Goal: Check status: Check status

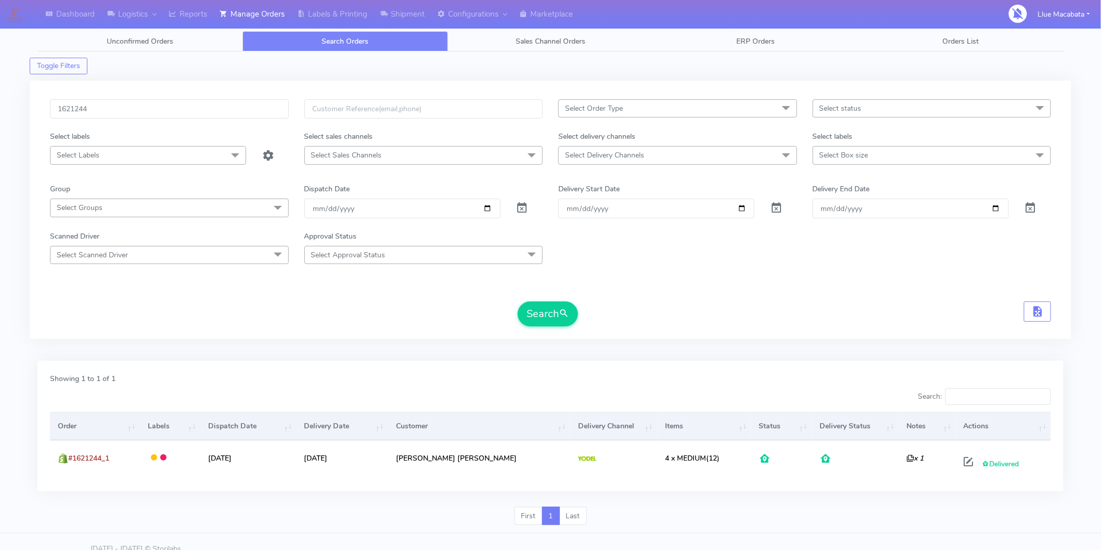
click at [116, 113] on input "1621244" at bounding box center [169, 108] width 239 height 19
type input "1618896"
drag, startPoint x: 554, startPoint y: 314, endPoint x: 510, endPoint y: 324, distance: 45.2
click at [553, 314] on button "Search" at bounding box center [548, 314] width 60 height 25
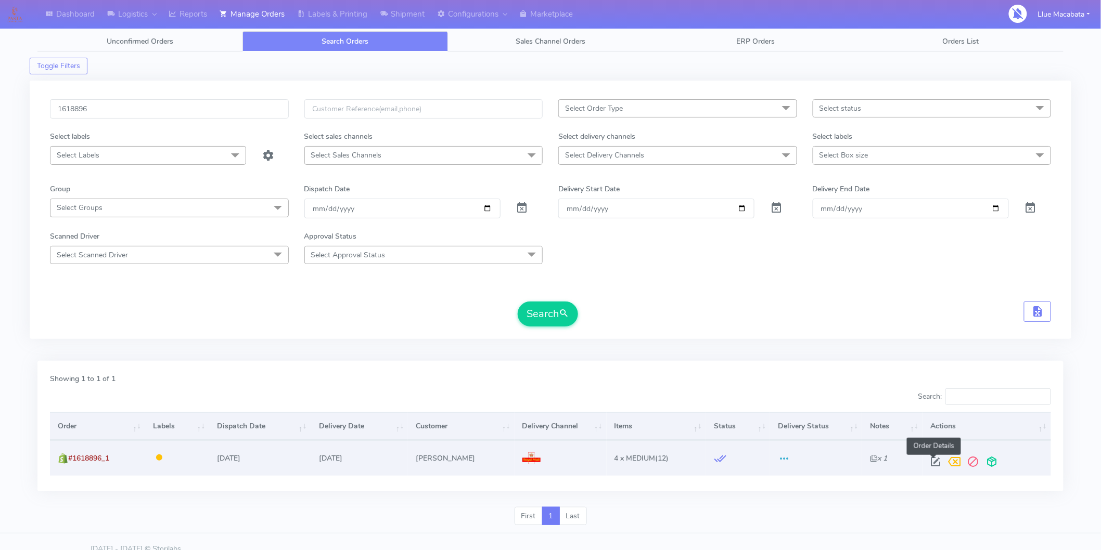
click at [928, 459] on span at bounding box center [936, 464] width 19 height 10
select select "3"
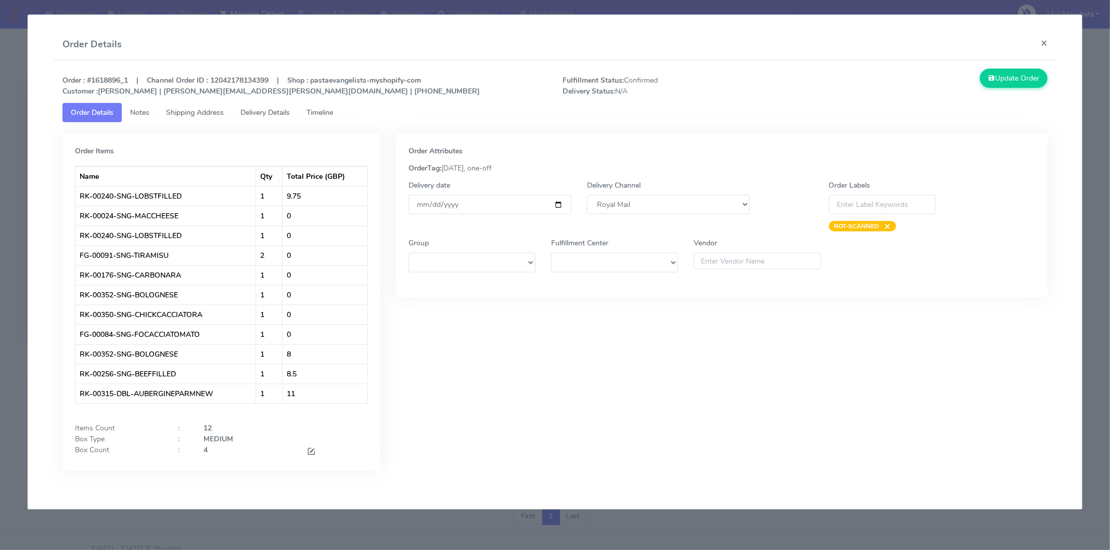
click at [324, 117] on link "Timeline" at bounding box center [319, 112] width 43 height 19
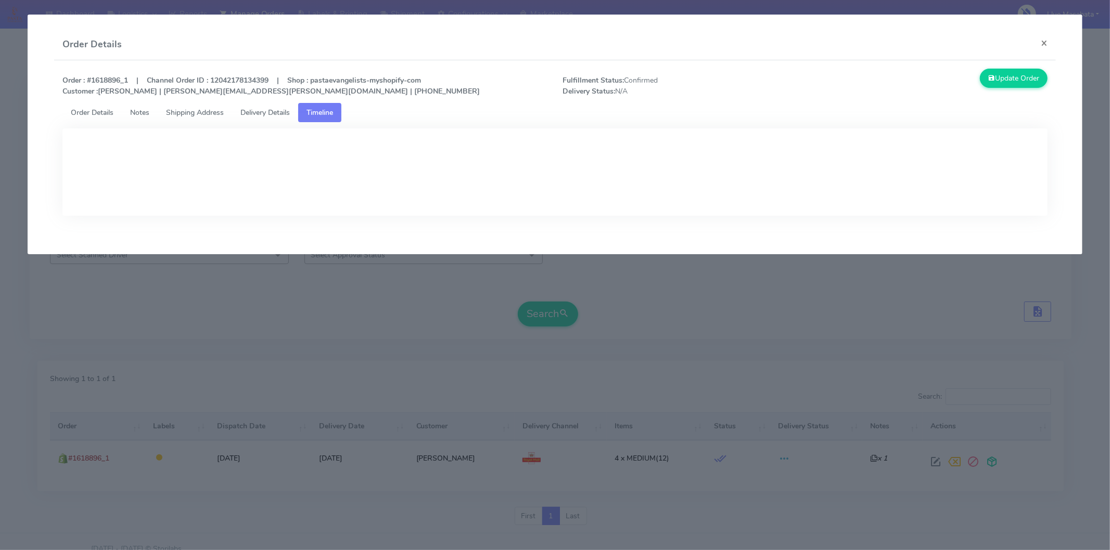
click at [283, 117] on link "Delivery Details" at bounding box center [265, 112] width 66 height 19
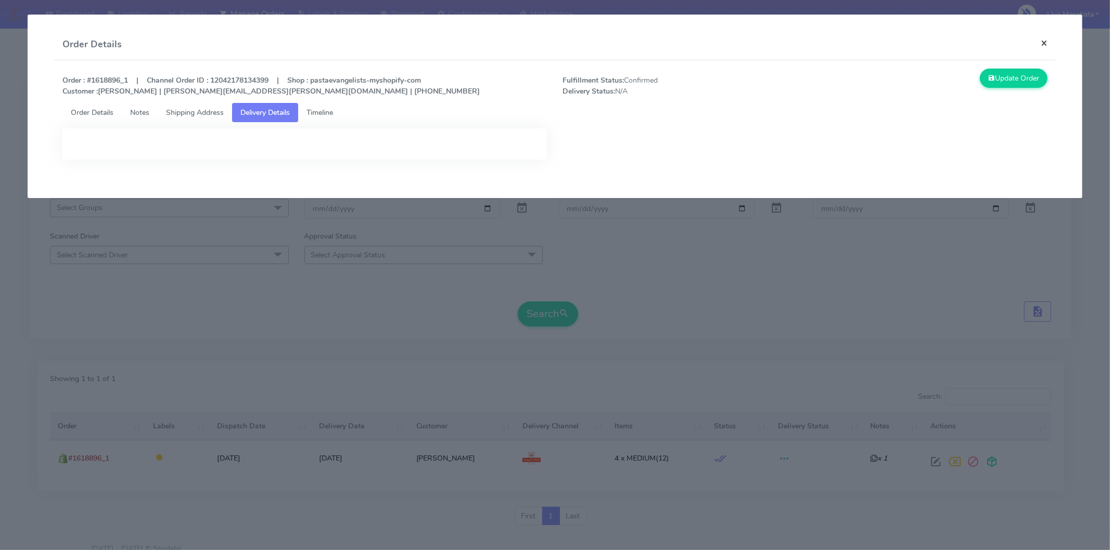
click at [1049, 48] on button "×" at bounding box center [1043, 43] width 23 height 28
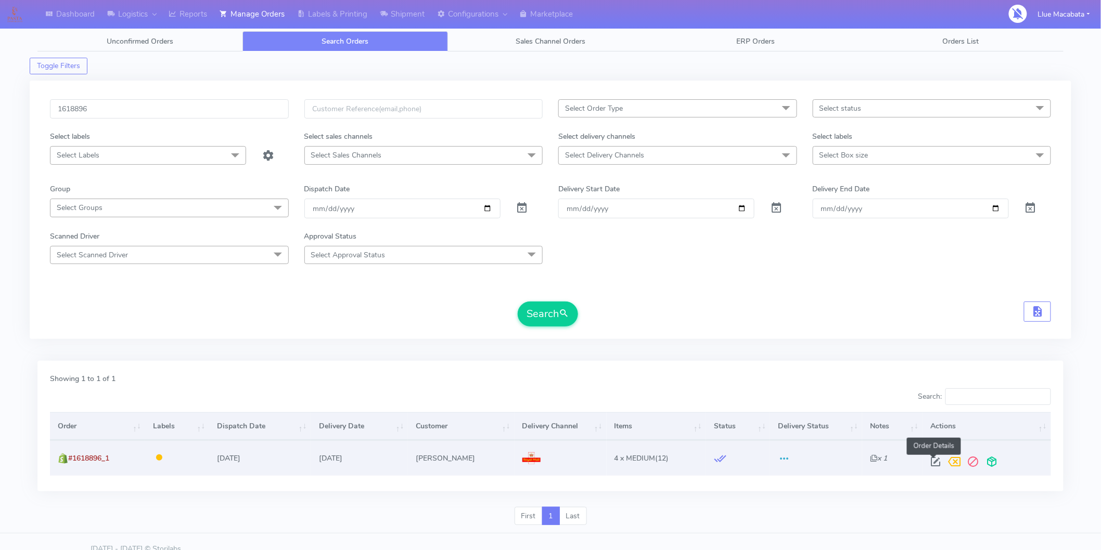
click at [933, 459] on span at bounding box center [936, 464] width 19 height 10
select select "3"
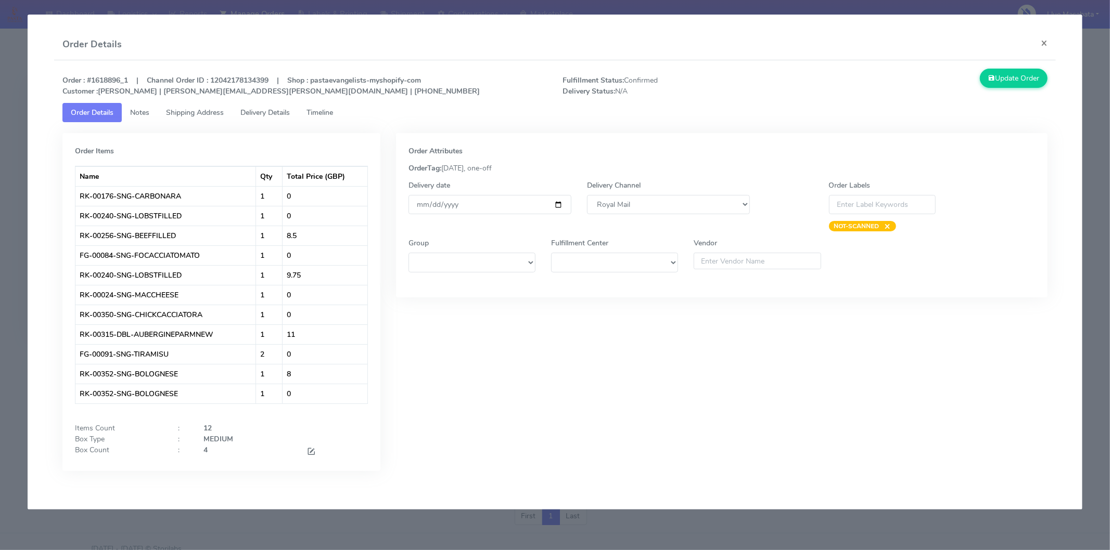
click at [333, 115] on span "Timeline" at bounding box center [319, 113] width 27 height 10
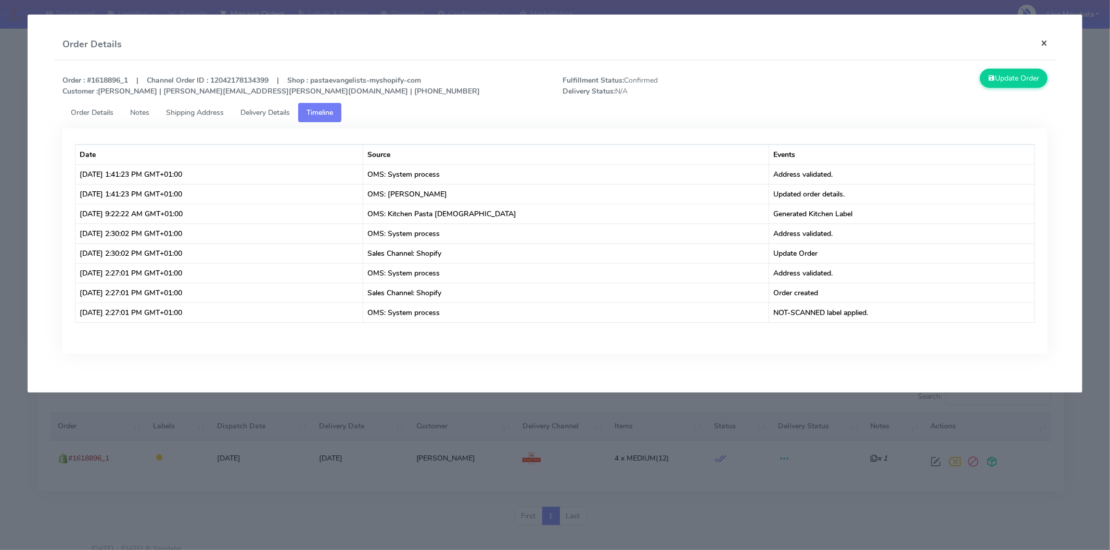
click at [1043, 41] on button "×" at bounding box center [1043, 43] width 23 height 28
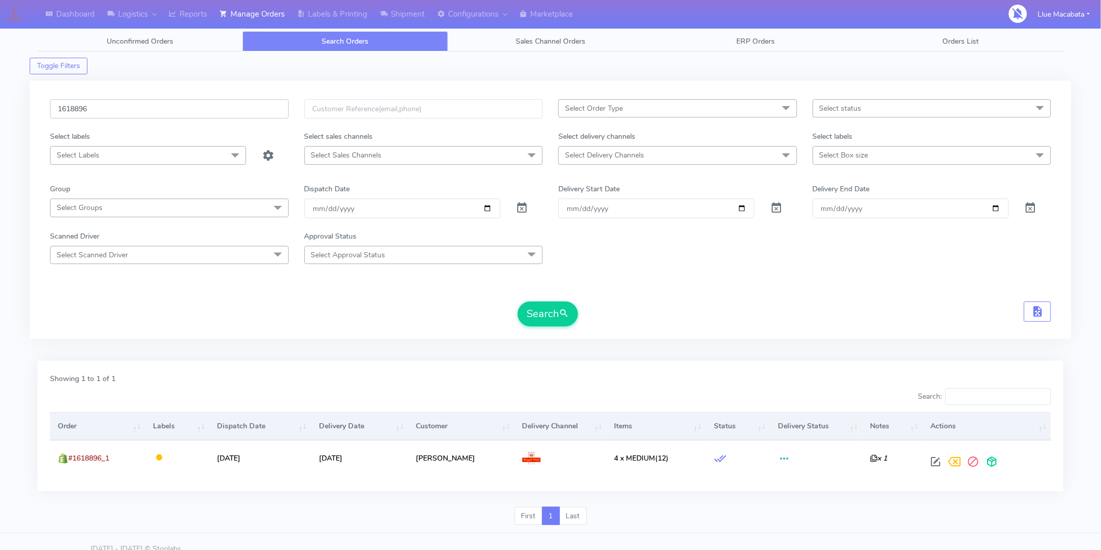
click at [110, 106] on input "1618896" at bounding box center [169, 108] width 239 height 19
paste input "20122"
type input "1620122"
drag, startPoint x: 538, startPoint y: 314, endPoint x: 529, endPoint y: 314, distance: 9.4
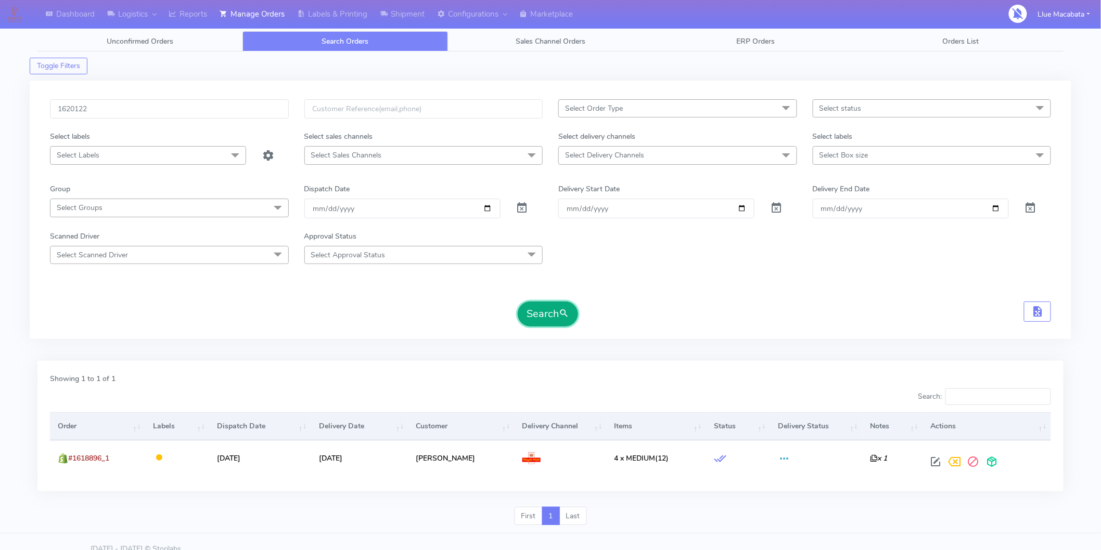
click at [536, 314] on button "Search" at bounding box center [548, 314] width 60 height 25
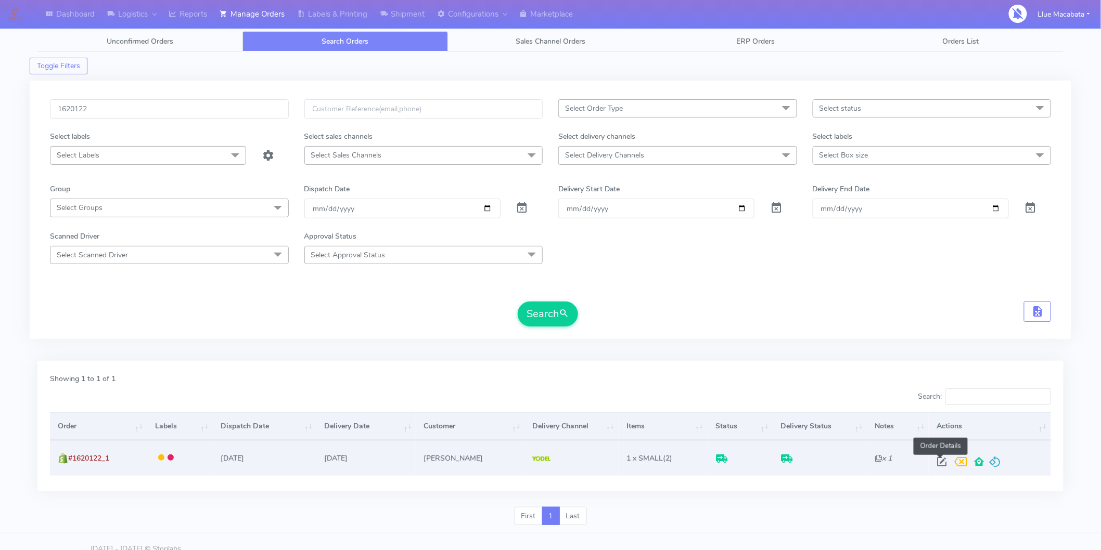
click at [942, 459] on span at bounding box center [942, 464] width 19 height 10
select select "5"
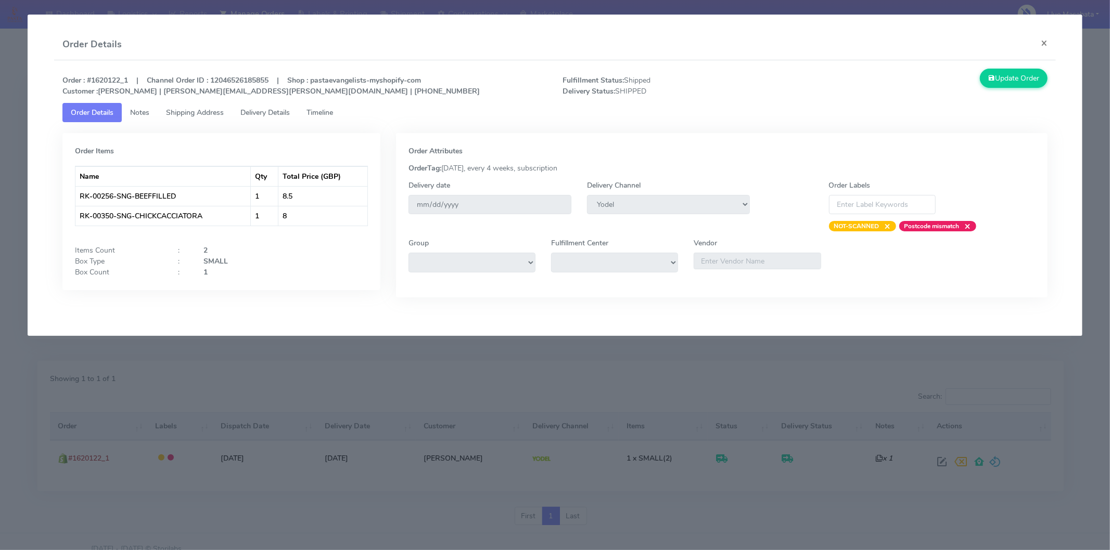
click at [320, 115] on span "Timeline" at bounding box center [319, 113] width 27 height 10
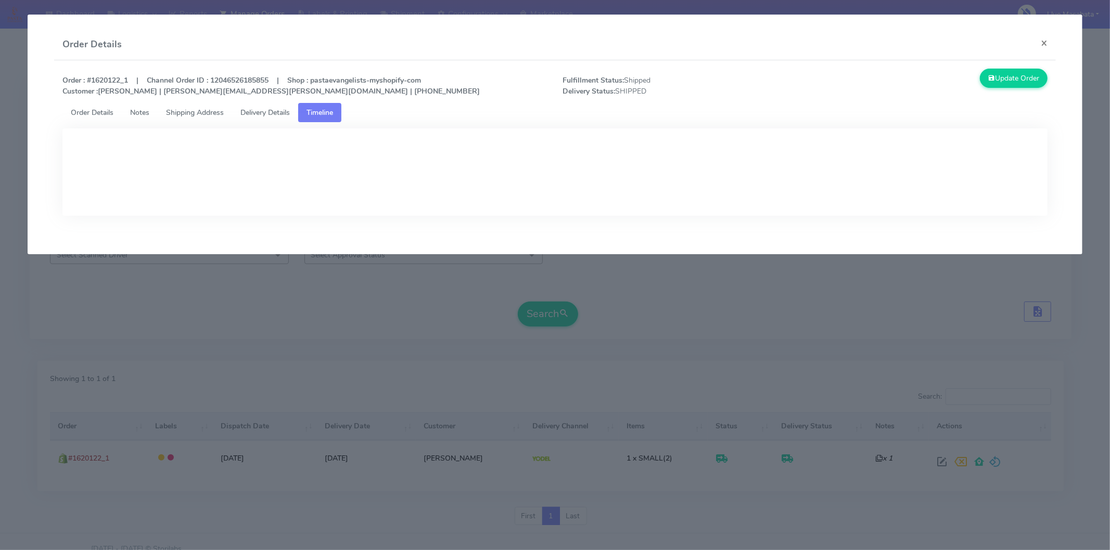
click at [264, 117] on span "Delivery Details" at bounding box center [264, 113] width 49 height 10
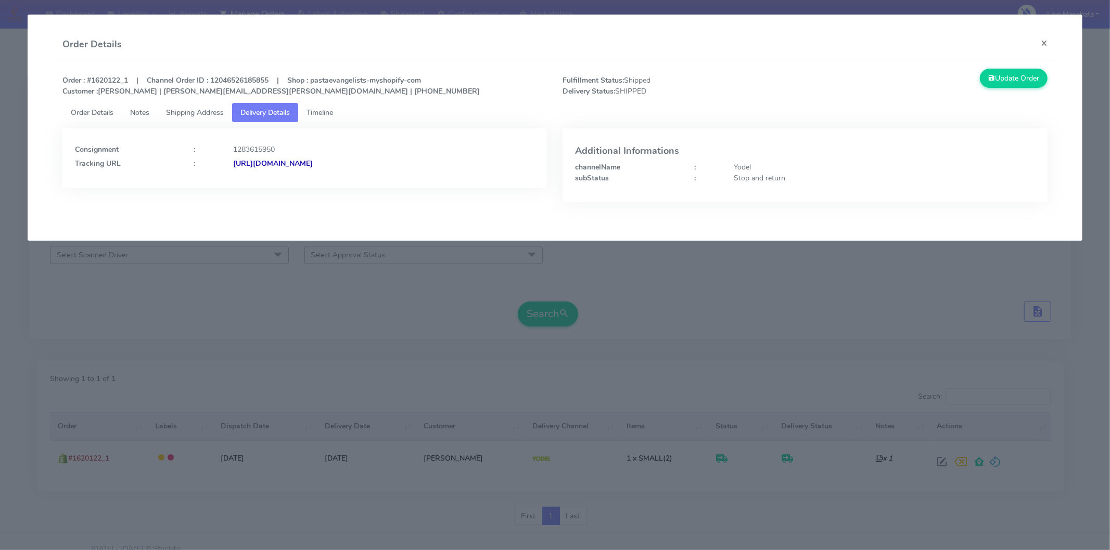
click at [313, 164] on strong "[URL][DOMAIN_NAME]" at bounding box center [273, 164] width 80 height 10
